Goal: Find specific page/section: Find specific page/section

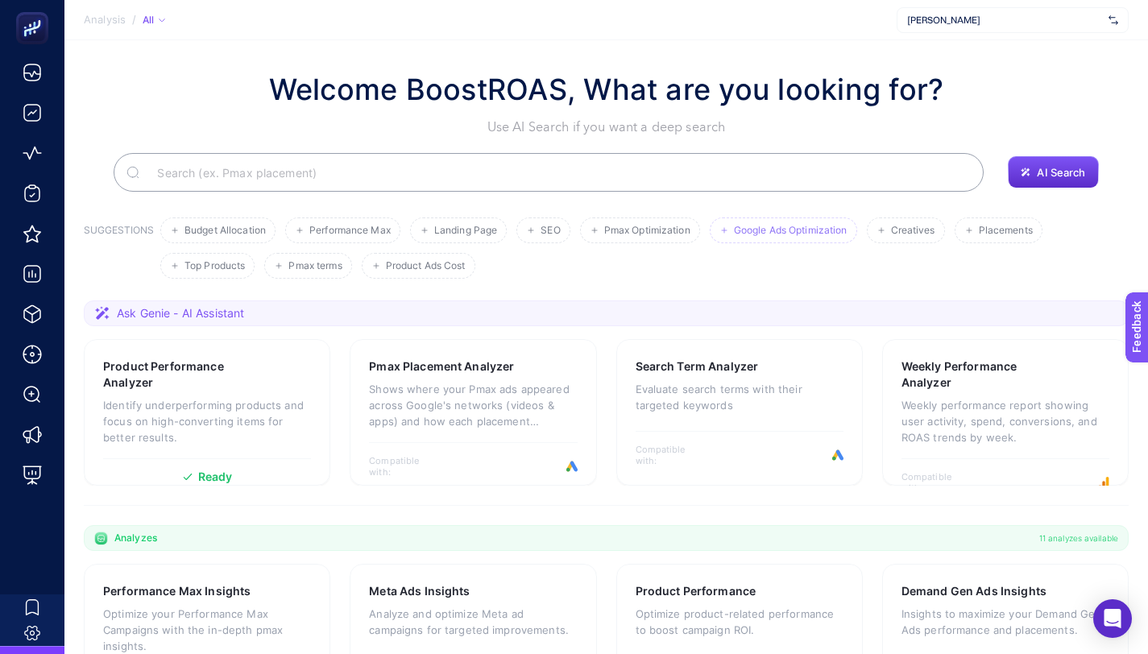
scroll to position [321, 0]
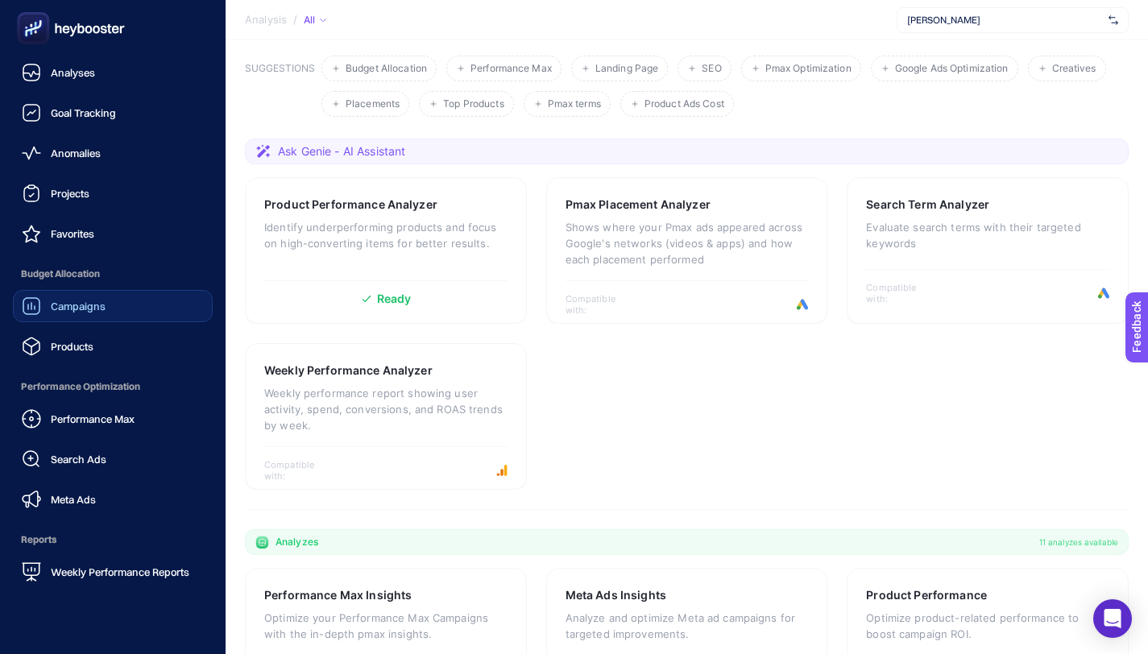
click at [32, 312] on icon at bounding box center [31, 305] width 19 height 19
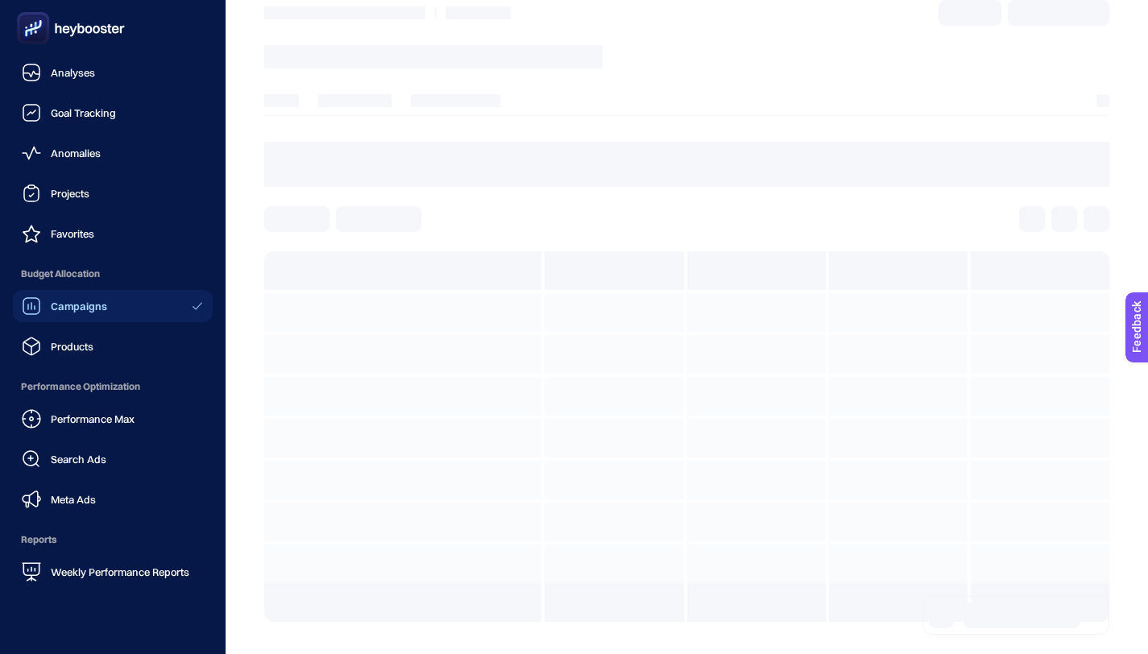
scroll to position [73, 0]
click at [49, 353] on div "Products" at bounding box center [58, 346] width 72 height 19
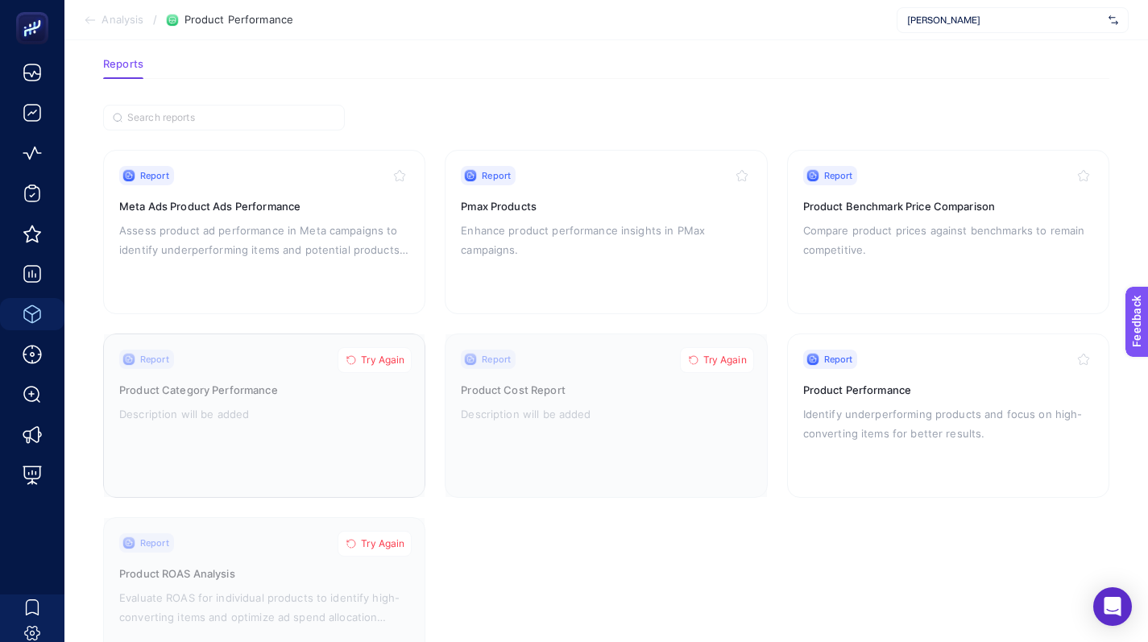
click at [393, 354] on span "Try Again" at bounding box center [383, 360] width 44 height 13
click at [282, 244] on p "Assess product ad performance in Meta campaigns to identify underperforming ite…" at bounding box center [264, 240] width 290 height 39
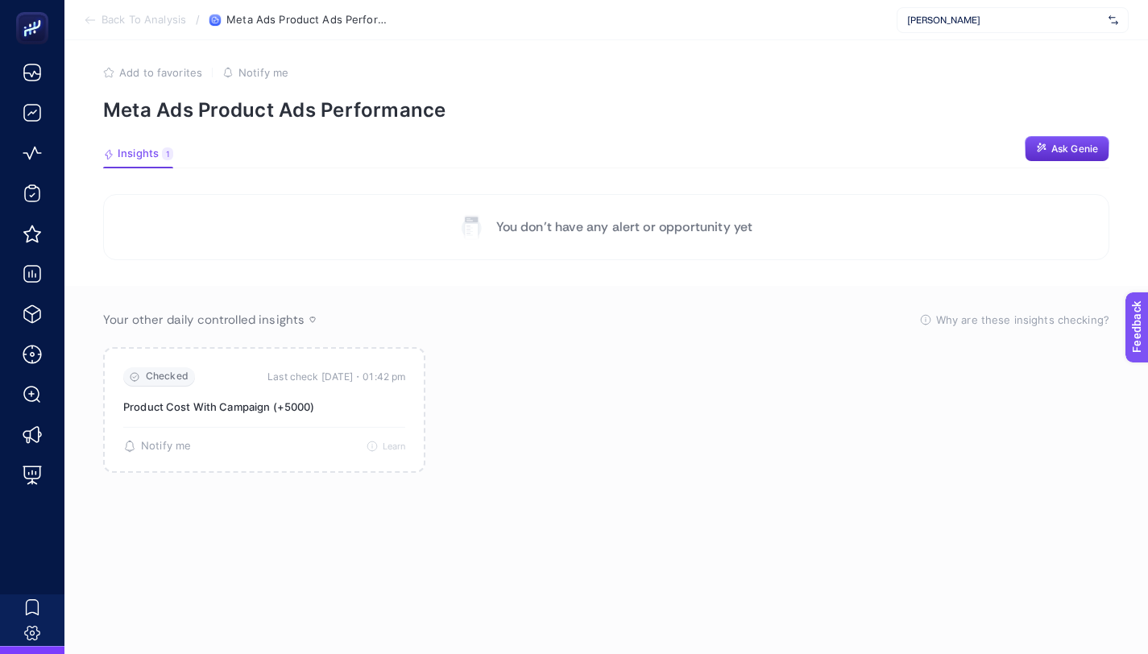
scroll to position [6, 0]
